Goal: Task Accomplishment & Management: Complete application form

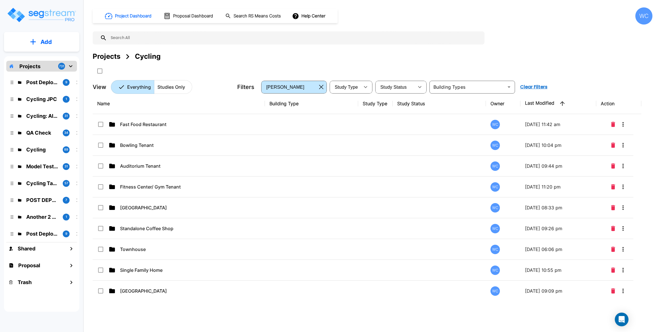
click at [54, 43] on button "Add" at bounding box center [41, 42] width 75 height 17
click at [54, 57] on p "Add Folder" at bounding box center [44, 57] width 23 height 7
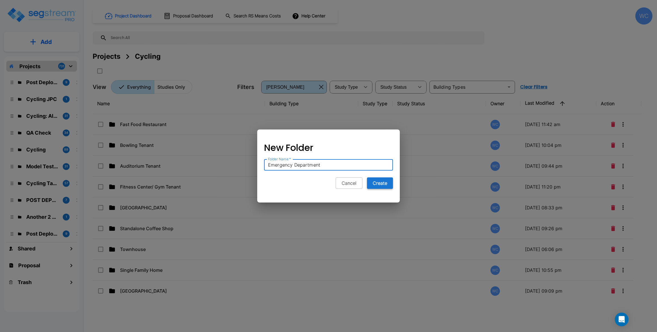
type input "Emergency Department"
click at [384, 182] on button "Create" at bounding box center [380, 182] width 26 height 11
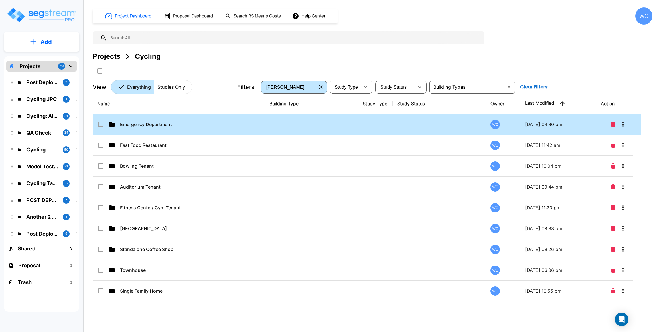
click at [190, 126] on p "Emergency Department" at bounding box center [177, 124] width 114 height 7
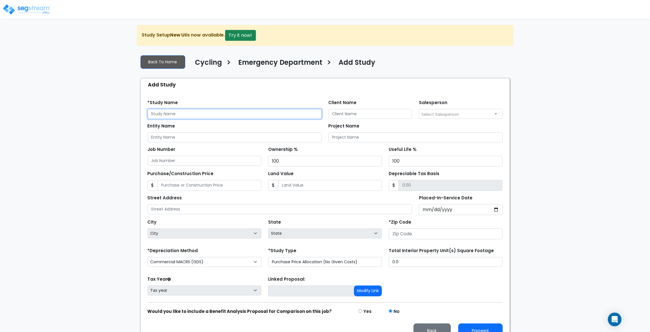
click at [190, 118] on input "text" at bounding box center [235, 114] width 174 height 10
type input "2025-0925_Emergency Department"
click at [496, 210] on input "Placed-In-Service Date" at bounding box center [461, 209] width 84 height 11
type input "2025-09-29"
select select "2025"
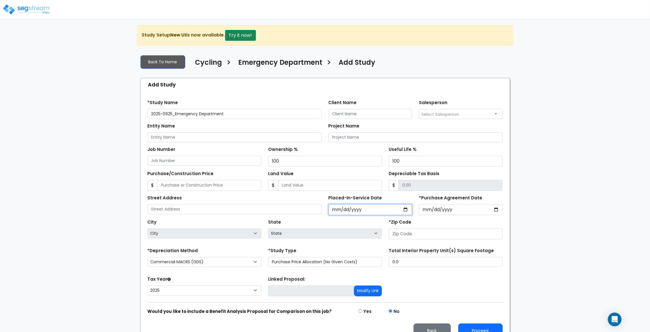
click at [406, 210] on input "2025-09-29" at bounding box center [371, 209] width 84 height 11
type input "2025-09-25"
click at [496, 209] on input "*Purchase Agreement Date" at bounding box center [461, 209] width 84 height 11
type input "2025-09-25"
click at [521, 257] on div "We are Building your Study. So please grab a coffee and let us do the heavy lif…" at bounding box center [325, 184] width 650 height 318
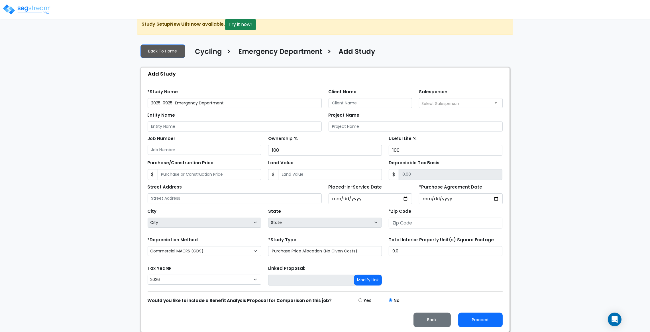
scroll to position [12, 0]
click at [196, 247] on select "Commercial MACRS (GDS) Residential Rental MACRS (GDS) Commercial MACRS (ADS) Co…" at bounding box center [205, 251] width 114 height 10
drag, startPoint x: 199, startPoint y: 249, endPoint x: 202, endPoint y: 249, distance: 3.4
click at [199, 249] on select "Commercial MACRS (GDS) Residential Rental MACRS (GDS) Commercial MACRS (ADS) Co…" at bounding box center [205, 251] width 114 height 10
drag, startPoint x: 447, startPoint y: 274, endPoint x: 494, endPoint y: 291, distance: 50.4
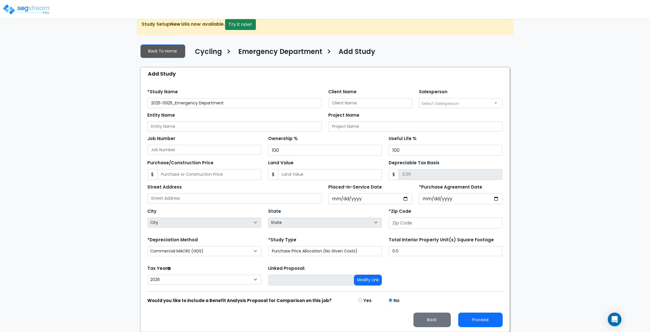
click at [447, 274] on div "Tax Year Please Enter The Placed In Service Date First. 2026 2025 Prior Years D…" at bounding box center [325, 275] width 362 height 23
click at [423, 224] on input "number" at bounding box center [446, 223] width 114 height 11
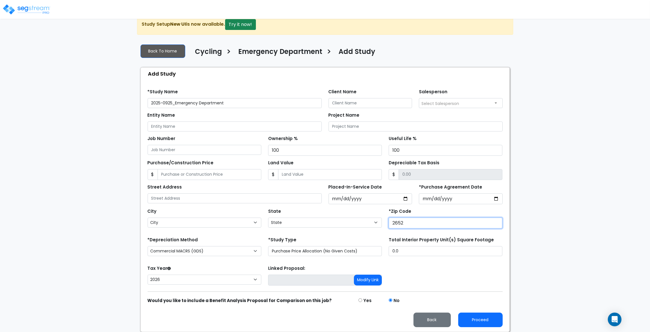
type input "26526"
select select "WV"
select select
drag, startPoint x: 395, startPoint y: 222, endPoint x: 389, endPoint y: 222, distance: 5.8
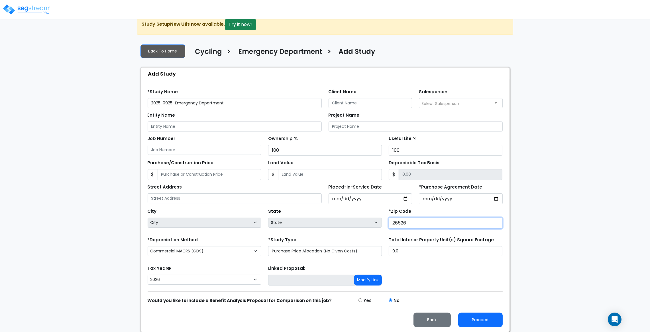
click at [389, 222] on input "26526" at bounding box center [446, 223] width 114 height 11
type input "36526"
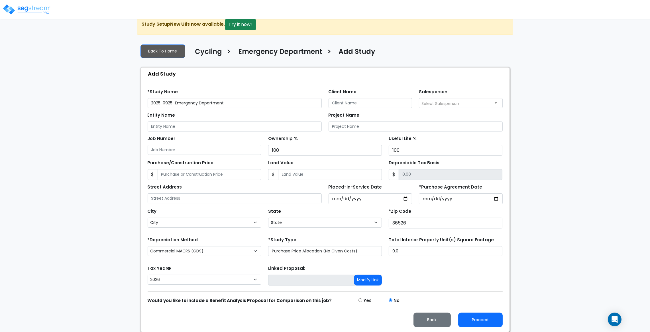
select select "AL"
click at [484, 286] on div "Tax Year Please Enter The Placed In Service Date First. 2026 2025 Prior Years D…" at bounding box center [325, 275] width 362 height 23
click at [428, 264] on div "Tax Year Please Enter The Placed In Service Date First. 2026 2025 Prior Years D…" at bounding box center [325, 275] width 362 height 23
click at [475, 316] on button "Proceed" at bounding box center [481, 320] width 44 height 15
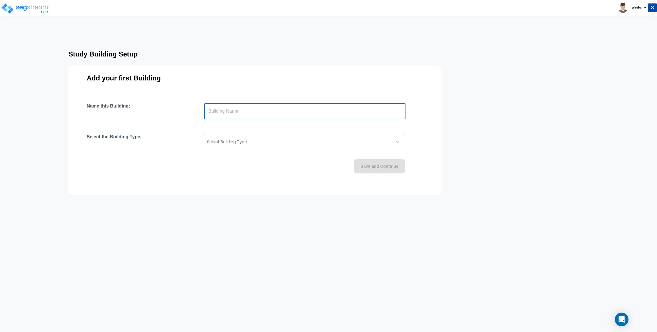
click at [332, 110] on input "text" at bounding box center [304, 111] width 201 height 16
type input "Hospital"
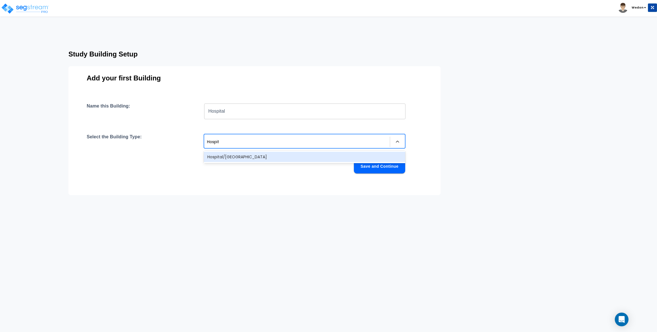
type input "Hospita"
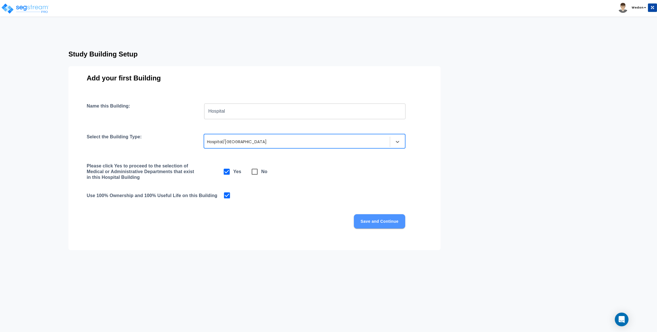
click at [367, 222] on button "Save and Continue" at bounding box center [379, 221] width 51 height 14
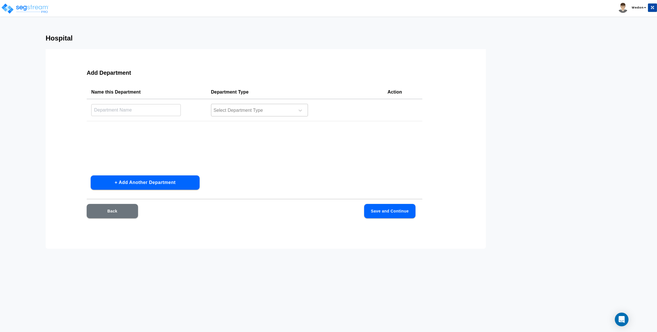
click at [220, 110] on div at bounding box center [252, 111] width 78 height 8
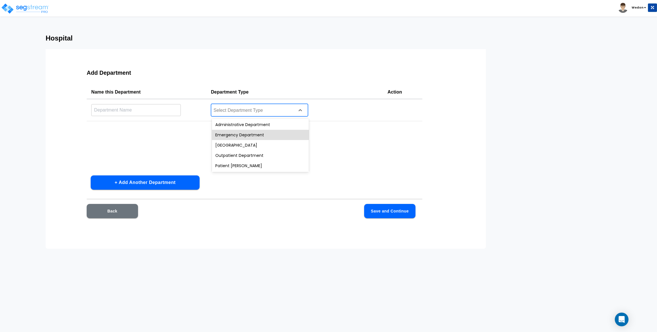
click at [232, 134] on div "Emergency Department" at bounding box center [260, 135] width 97 height 10
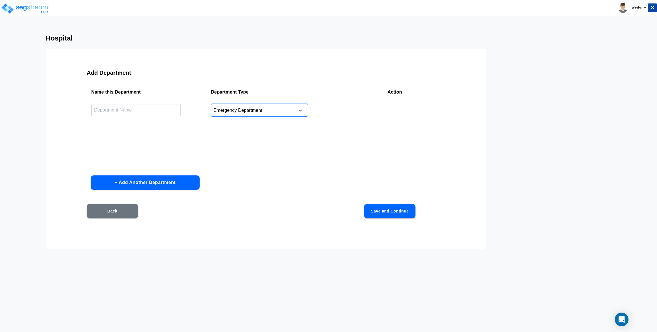
click at [147, 112] on input "text" at bounding box center [136, 110] width 90 height 12
type input "Emergency Department"
click at [389, 213] on button "Save and Continue" at bounding box center [389, 211] width 51 height 14
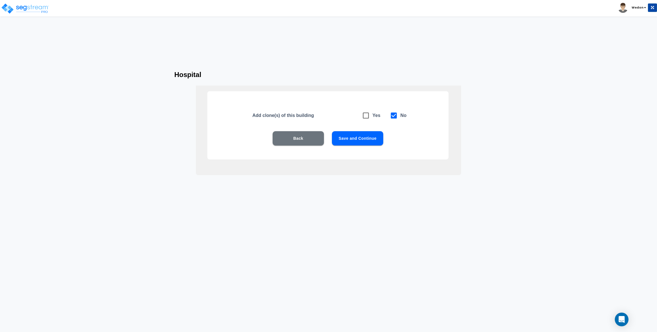
click at [354, 133] on button "Save and Continue" at bounding box center [357, 138] width 51 height 14
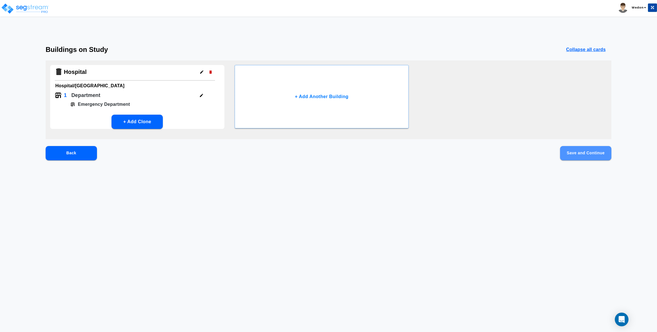
click at [583, 153] on button "Save and Continue" at bounding box center [585, 153] width 51 height 14
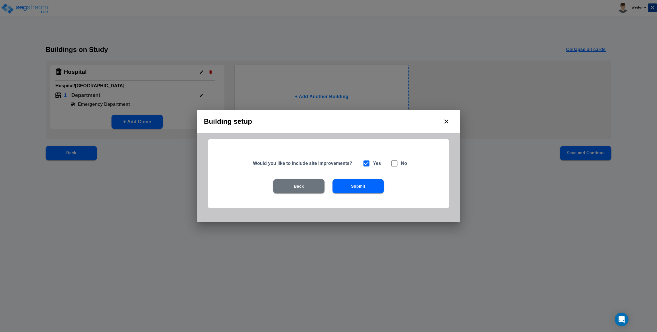
click at [391, 162] on input "checkbox" at bounding box center [391, 160] width 6 height 5
checkbox input "true"
click at [373, 166] on h6 "Yes" at bounding box center [377, 163] width 8 height 8
click at [366, 166] on icon at bounding box center [366, 163] width 8 height 8
checkbox input "true"
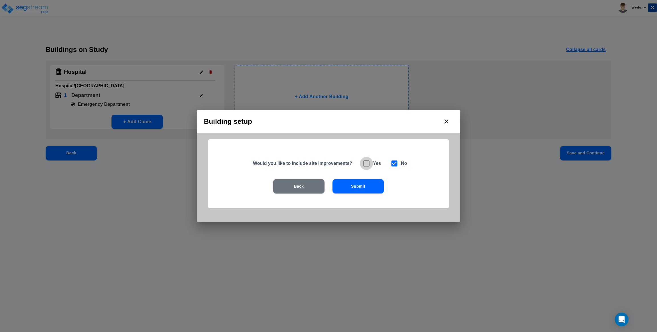
checkbox input "false"
click at [364, 183] on button "Submit" at bounding box center [357, 186] width 51 height 14
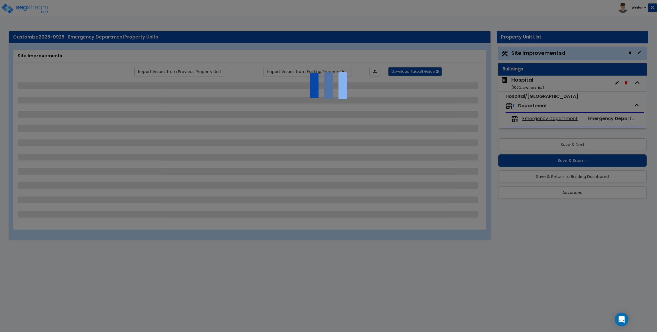
click at [429, 33] on div at bounding box center [328, 166] width 657 height 332
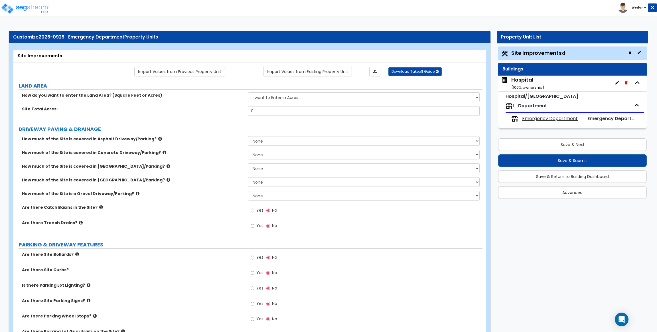
click at [628, 52] on icon "button" at bounding box center [630, 52] width 5 height 5
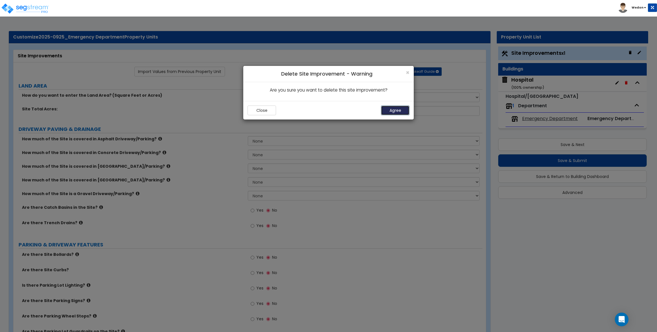
click at [397, 109] on button "Agree" at bounding box center [395, 111] width 29 height 10
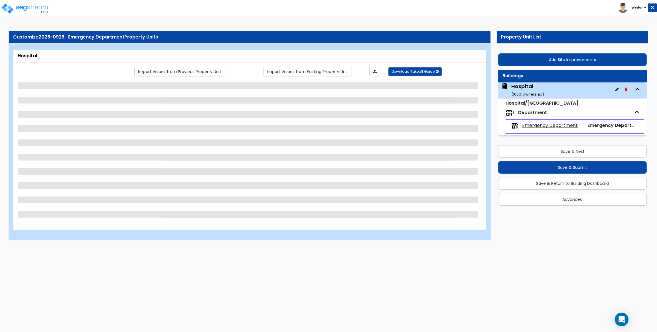
click at [256, 115] on span at bounding box center [248, 114] width 461 height 7
click at [187, 117] on span at bounding box center [248, 114] width 461 height 7
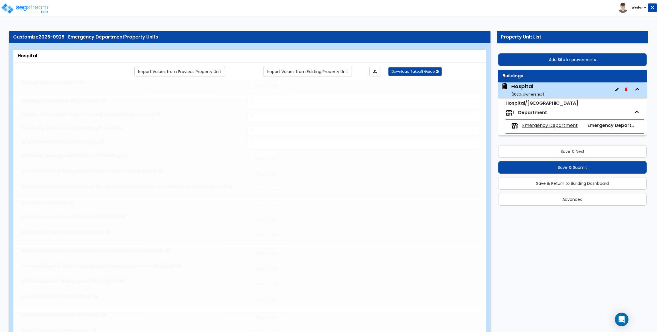
type input "1"
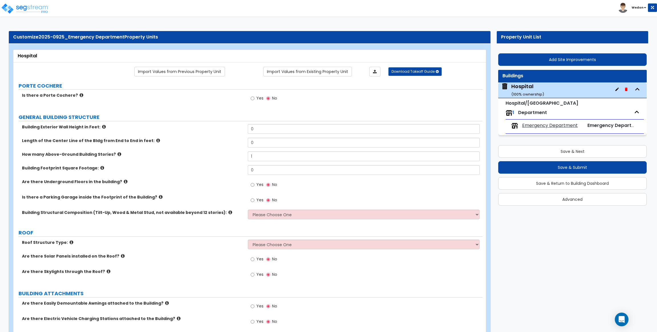
click at [113, 157] on label "How many Above-Ground Building Stories?" at bounding box center [133, 154] width 222 height 6
